Goal: Task Accomplishment & Management: Manage account settings

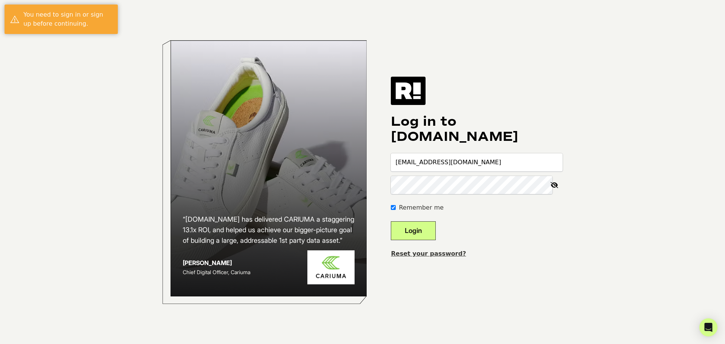
click at [430, 229] on button "Login" at bounding box center [413, 230] width 45 height 19
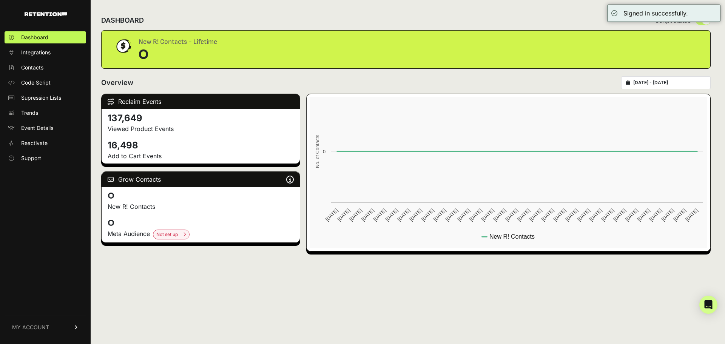
click at [46, 328] on span "MY ACCOUNT" at bounding box center [30, 328] width 37 height 8
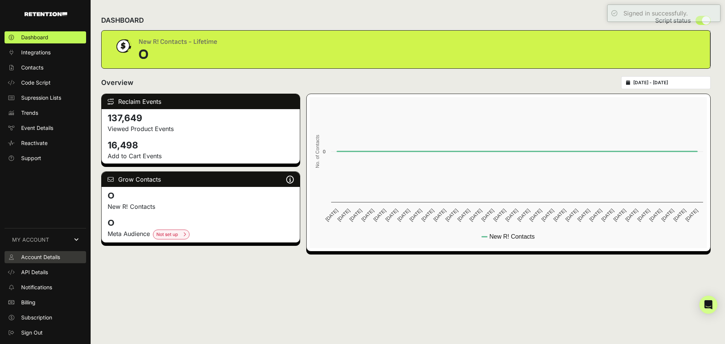
click at [49, 258] on span "Account Details" at bounding box center [40, 258] width 39 height 8
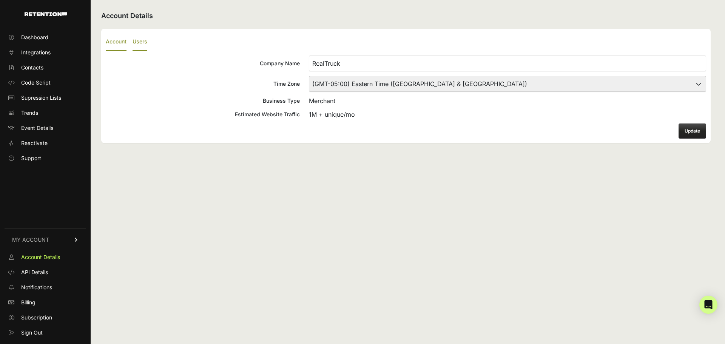
click at [140, 42] on label "Users" at bounding box center [140, 42] width 15 height 18
click at [0, 0] on input "Users" at bounding box center [0, 0] width 0 height 0
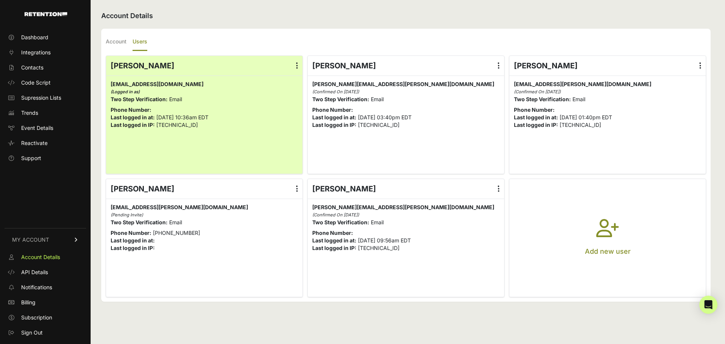
click at [497, 65] on label at bounding box center [498, 66] width 11 height 20
click at [0, 0] on input "radio" at bounding box center [0, 0] width 0 height 0
click at [470, 128] on link "Delete" at bounding box center [476, 127] width 57 height 14
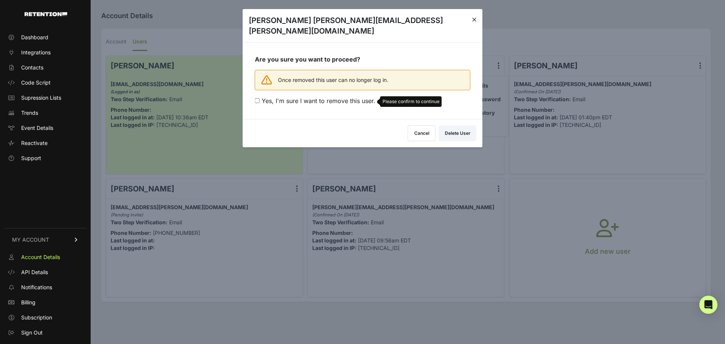
click at [290, 97] on span "Yes, I'm sure I want to remove this user." at bounding box center [319, 101] width 114 height 8
click at [260, 98] on input "Yes, I'm sure I want to remove this user. Please confirm to continue" at bounding box center [257, 100] width 5 height 5
checkbox input "true"
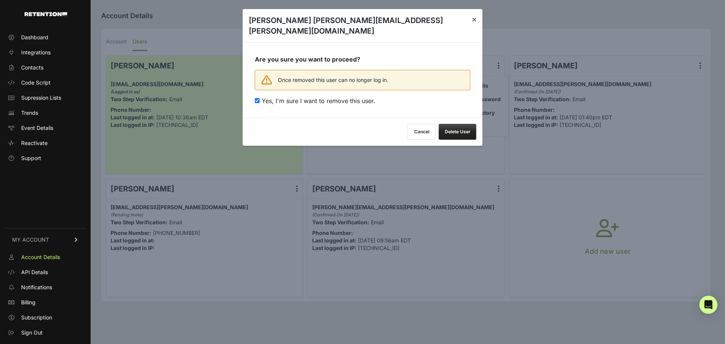
click at [456, 124] on button "Delete User" at bounding box center [458, 132] width 38 height 16
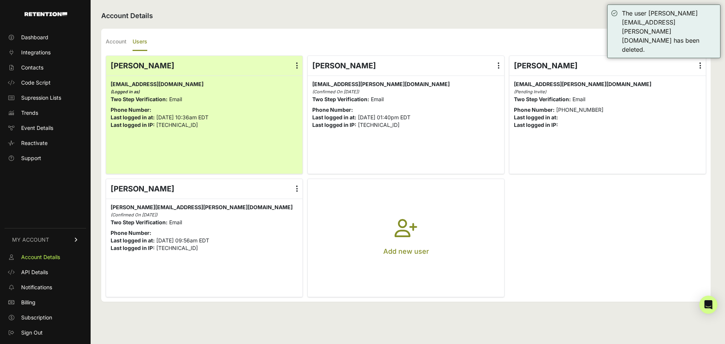
click at [401, 234] on icon "button" at bounding box center [406, 232] width 23 height 27
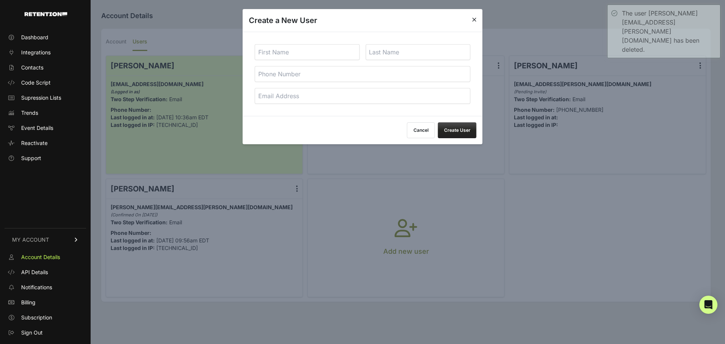
click at [326, 52] on input "text" at bounding box center [307, 52] width 105 height 16
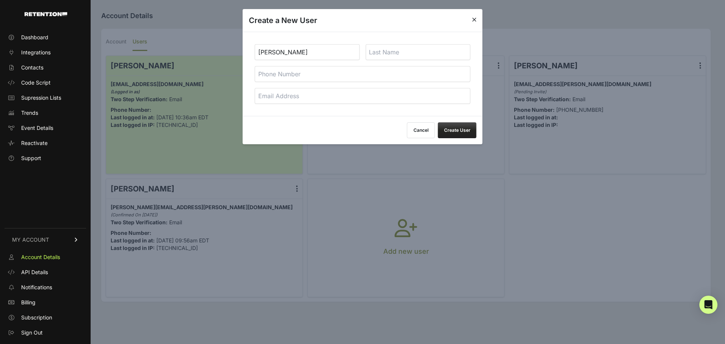
type input "[PERSON_NAME]"
type input "King"
type input "[PERSON_NAME][EMAIL_ADDRESS][PERSON_NAME][DOMAIN_NAME]"
click at [456, 127] on button "Create User" at bounding box center [457, 130] width 39 height 16
